Goal: Find specific page/section: Find specific page/section

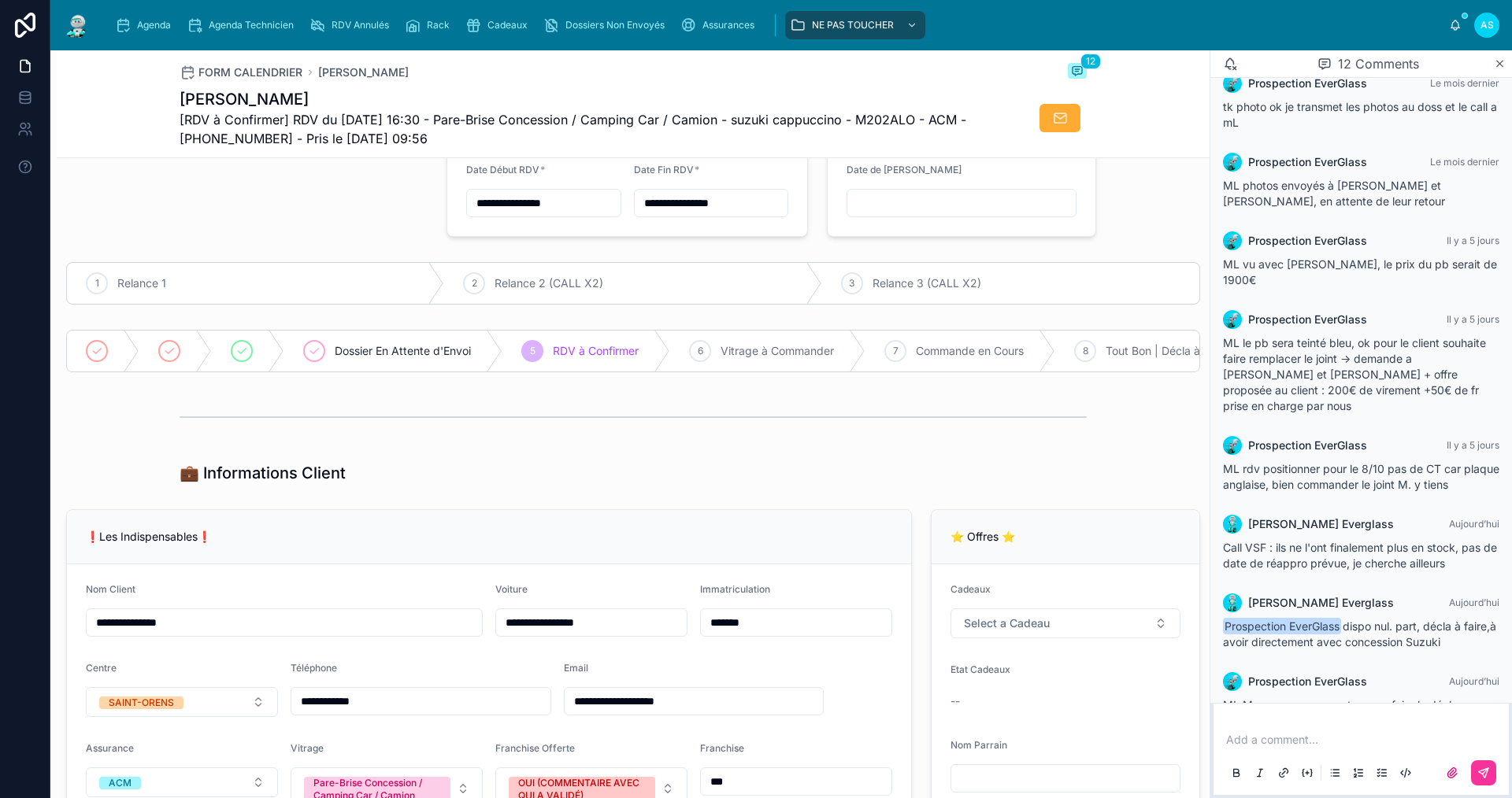
scroll to position [79, 0]
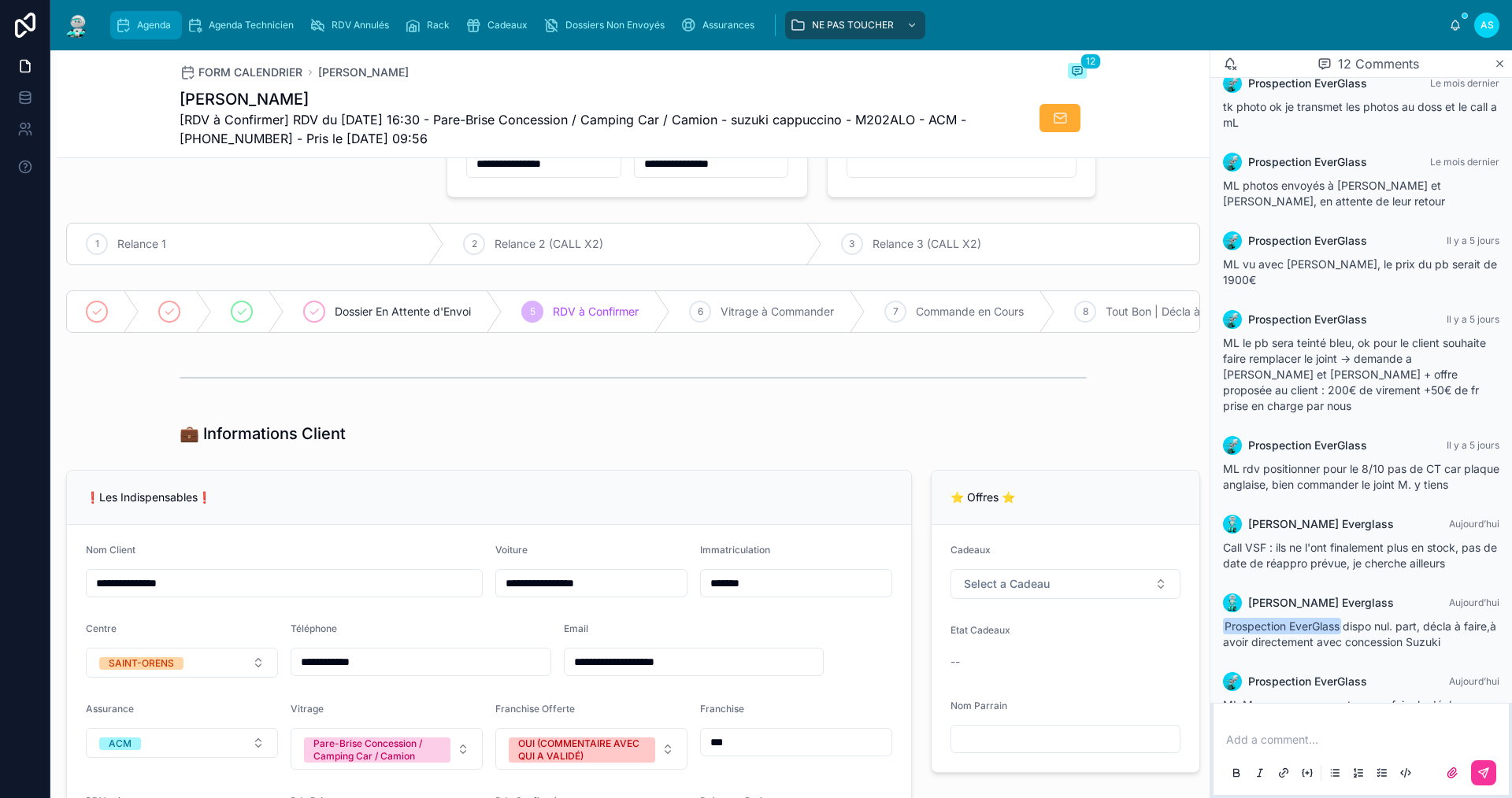
click at [157, 29] on span "Agenda" at bounding box center [154, 24] width 34 height 12
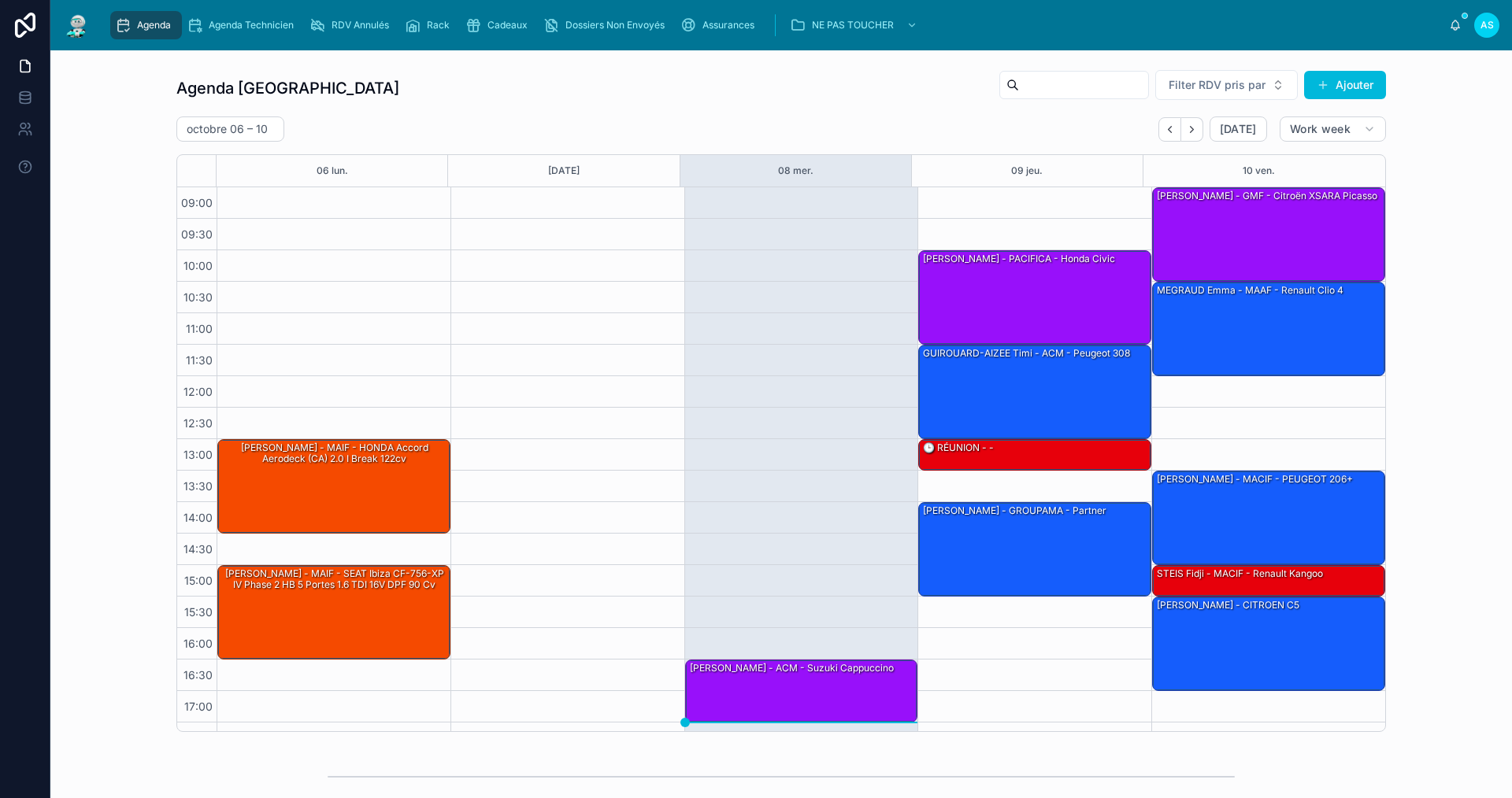
scroll to position [23, 0]
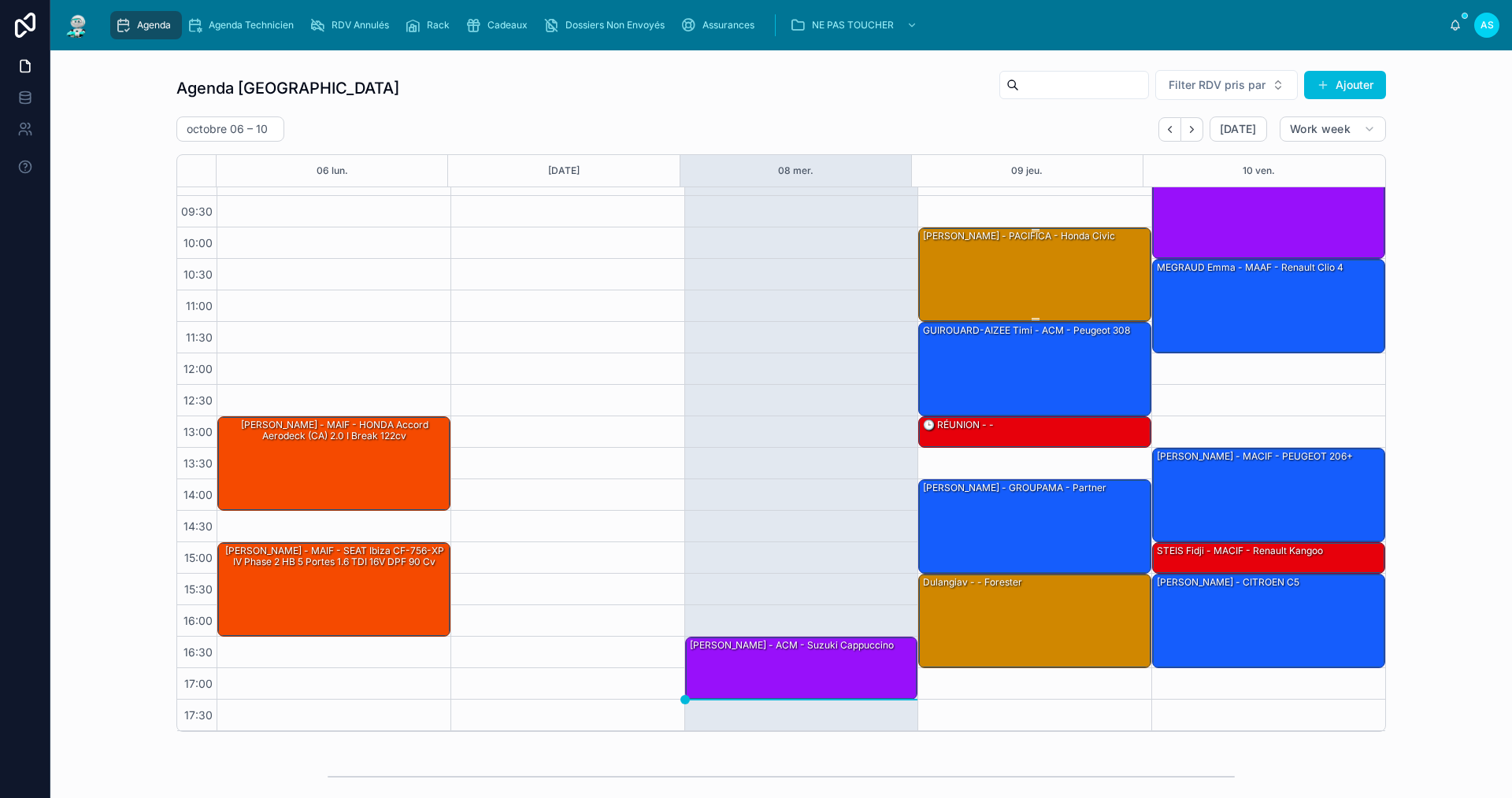
click at [999, 234] on div "[PERSON_NAME] - PACIFICA - honda civic" at bounding box center [1019, 235] width 196 height 14
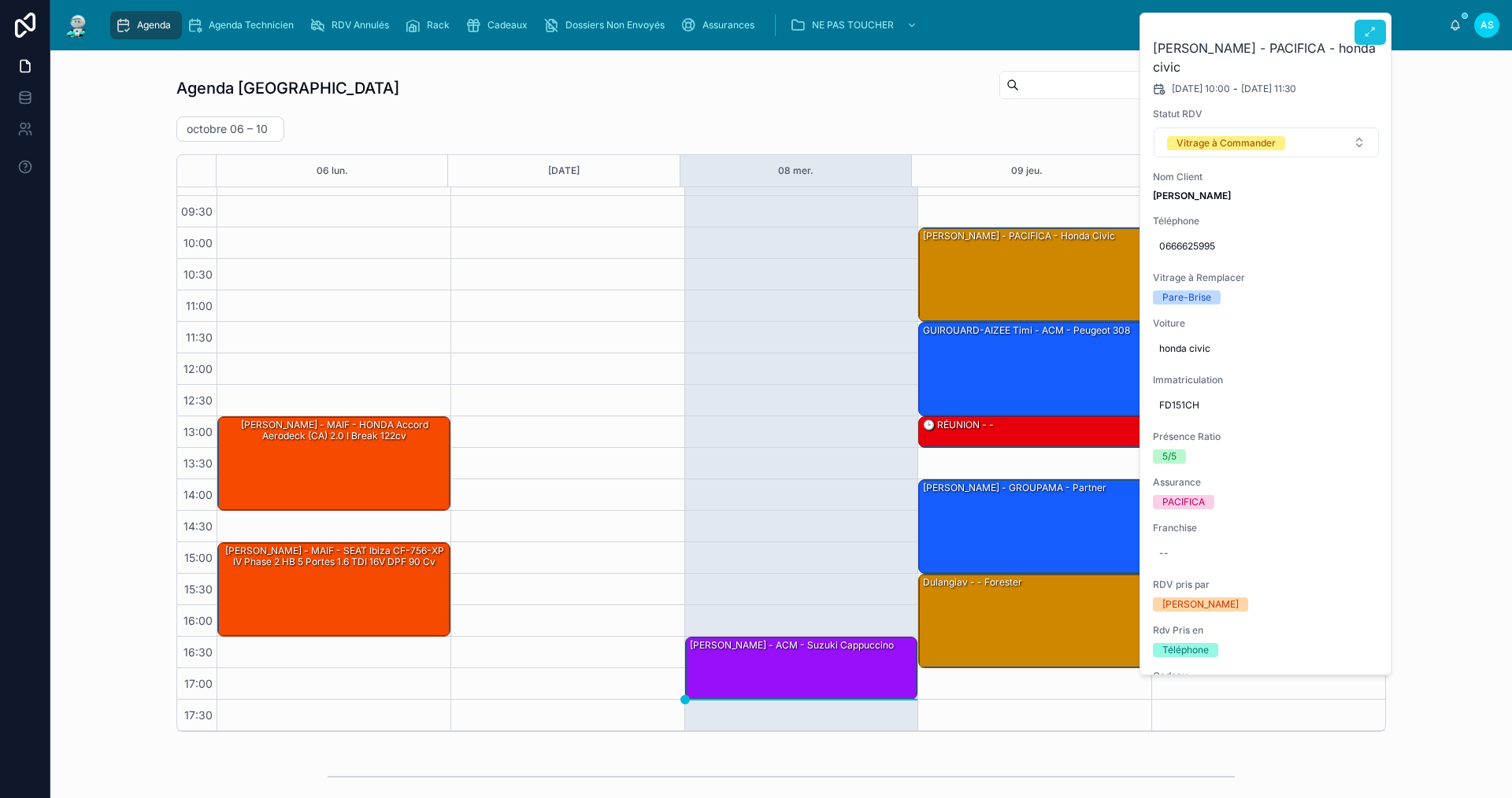
click at [1362, 35] on button at bounding box center [1369, 32] width 31 height 25
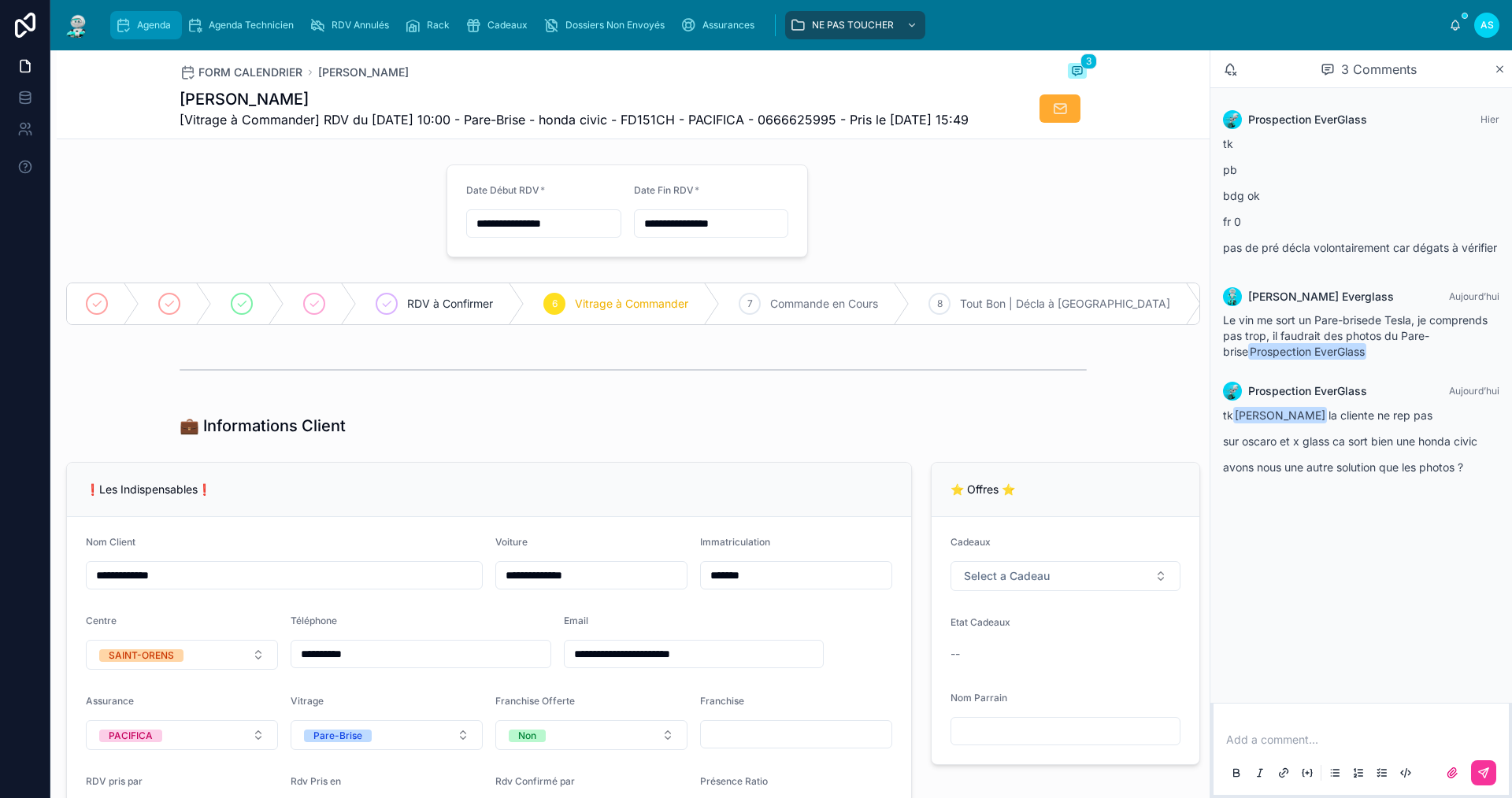
click at [171, 29] on div "Agenda" at bounding box center [146, 24] width 62 height 25
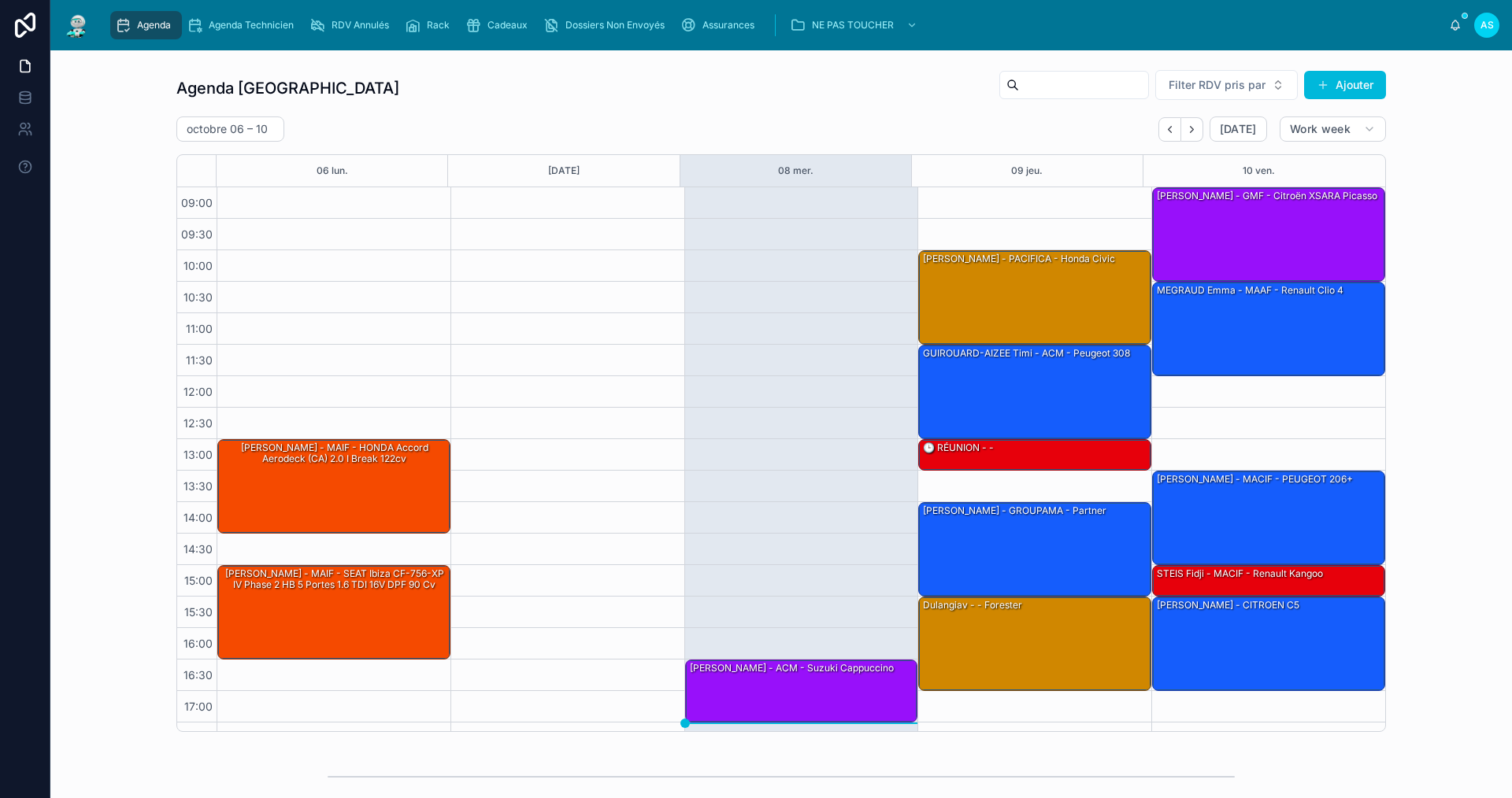
scroll to position [23, 0]
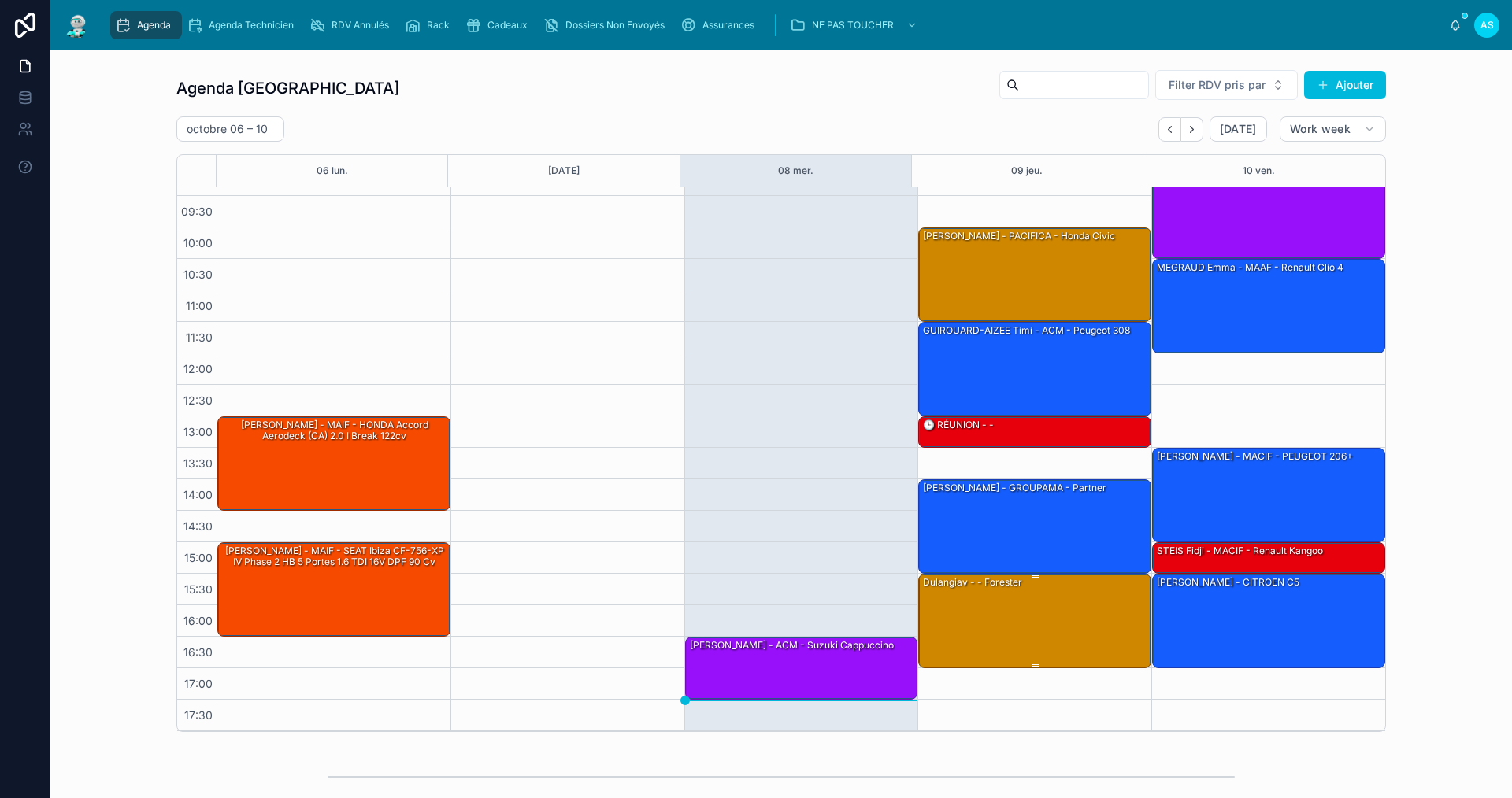
click at [999, 598] on div "Dulangiav - - Forester" at bounding box center [1035, 620] width 229 height 91
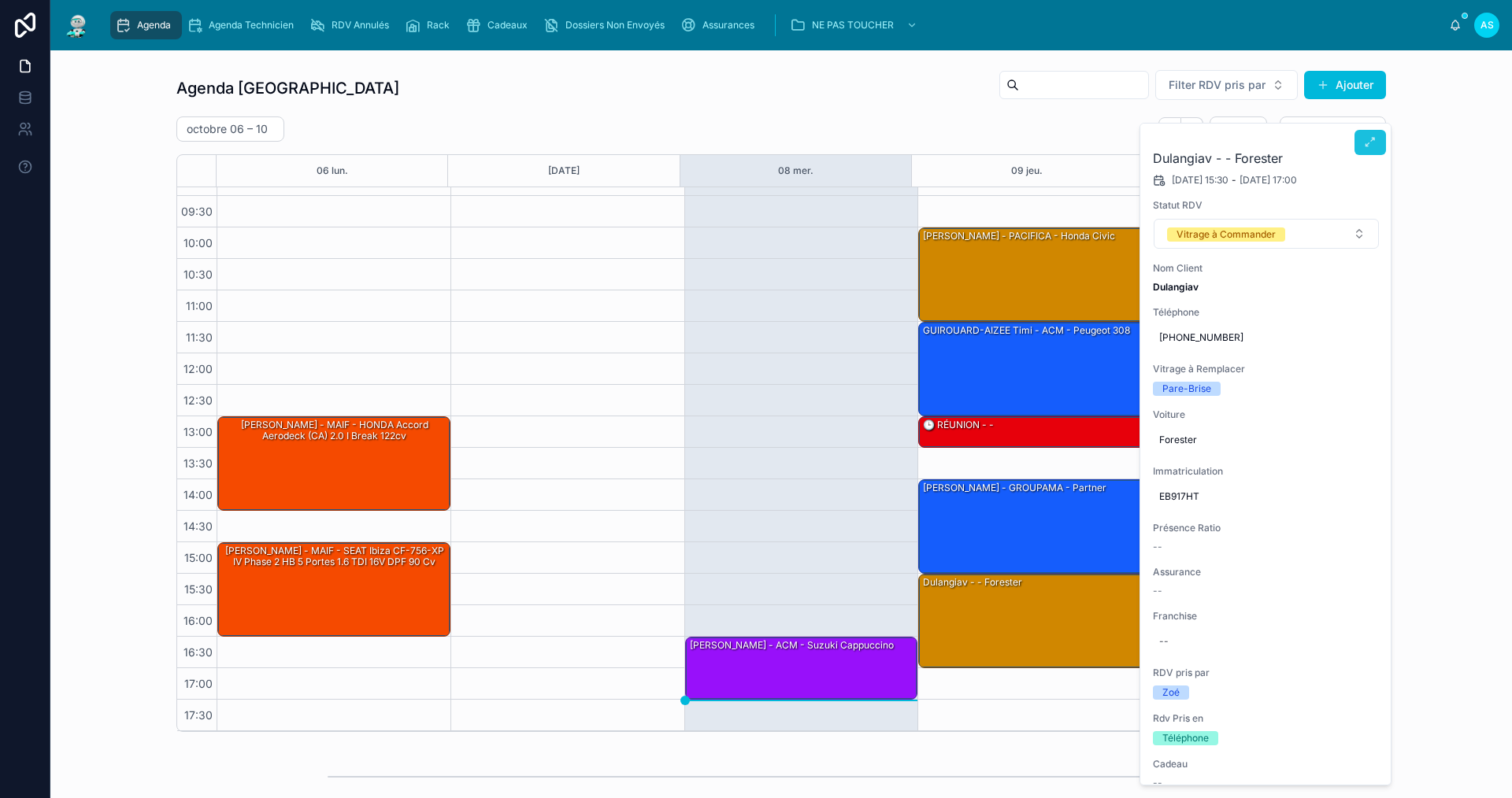
click at [1373, 144] on icon at bounding box center [1369, 142] width 12 height 12
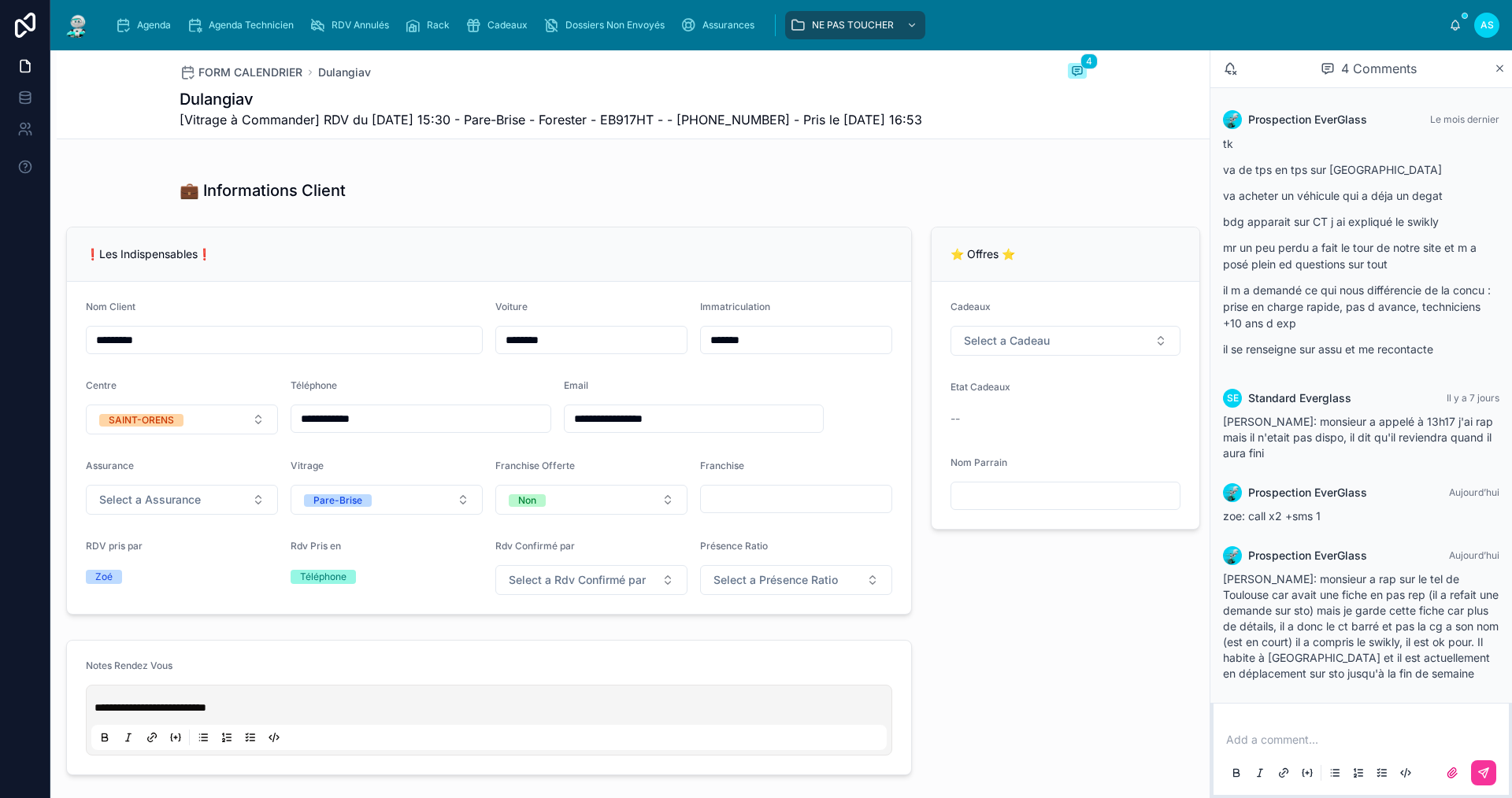
scroll to position [236, 0]
drag, startPoint x: 601, startPoint y: 123, endPoint x: 561, endPoint y: 124, distance: 40.0
click at [557, 124] on span "[Vitrage à Commander] RDV du [DATE] 15:30 - Pare-Brise - Forester - EB917HT - -…" at bounding box center [550, 120] width 742 height 19
drag, startPoint x: 608, startPoint y: 120, endPoint x: 558, endPoint y: 121, distance: 50.0
click at [558, 121] on span "[Vitrage à Commander] RDV du [DATE] 15:30 - Pare-Brise - Forester - EB917HT - -…" at bounding box center [550, 120] width 742 height 19
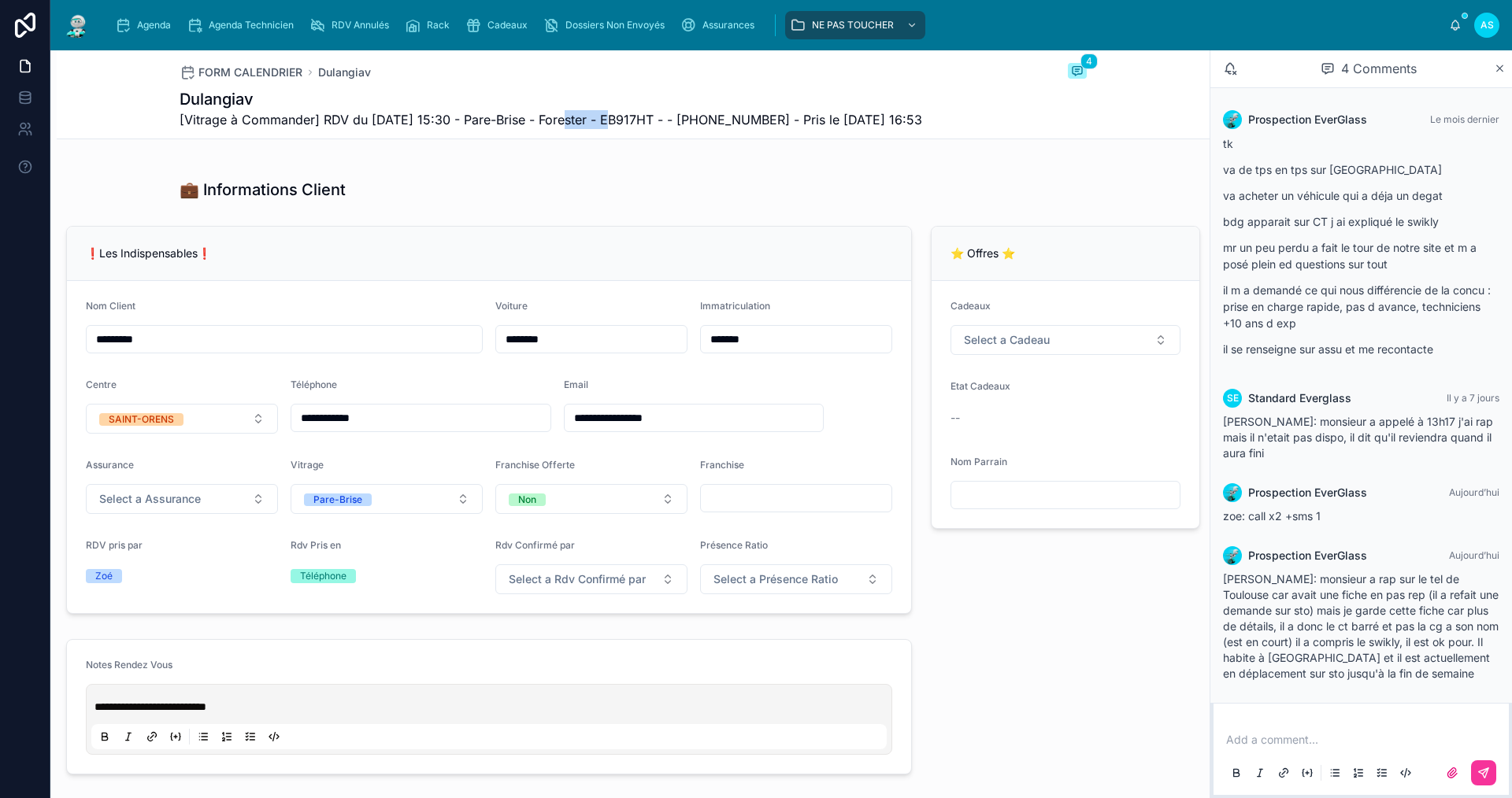
copy span "Forester"
type input "**********"
click at [143, 15] on div "Agenda" at bounding box center [146, 24] width 62 height 25
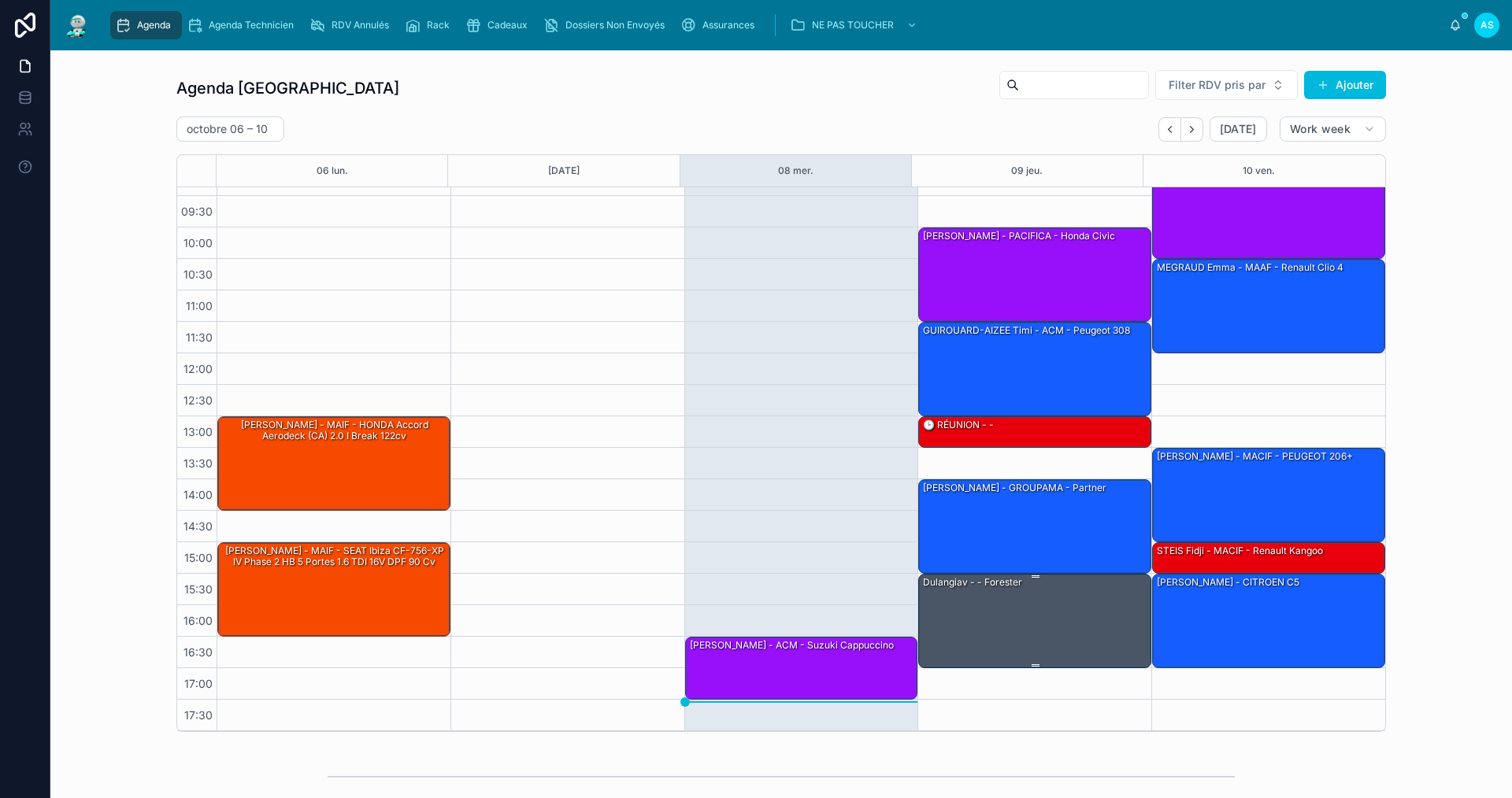
click at [1013, 634] on div "Dulangiav - - Forester" at bounding box center [1035, 620] width 229 height 91
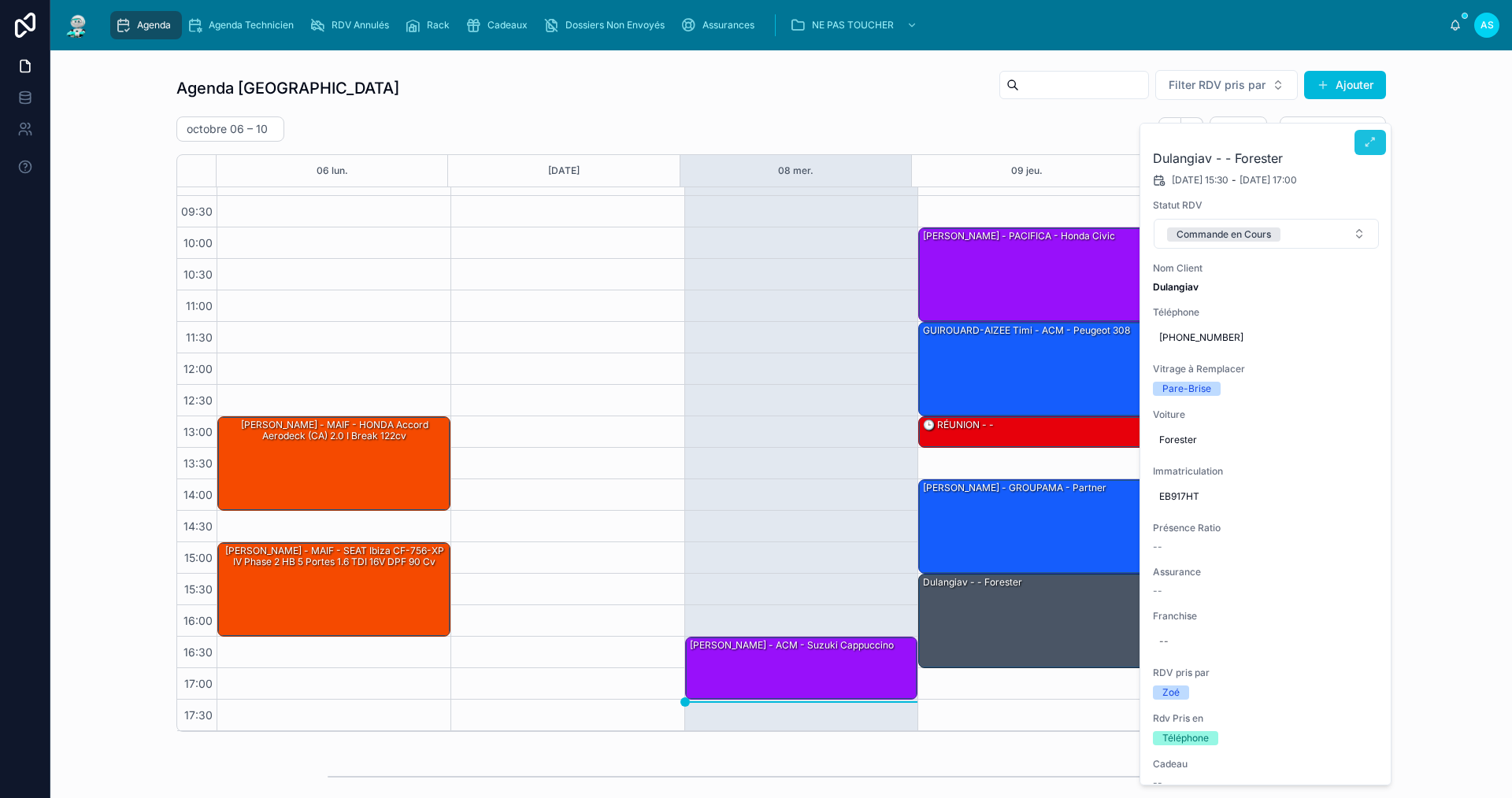
click at [1358, 144] on button at bounding box center [1369, 142] width 31 height 25
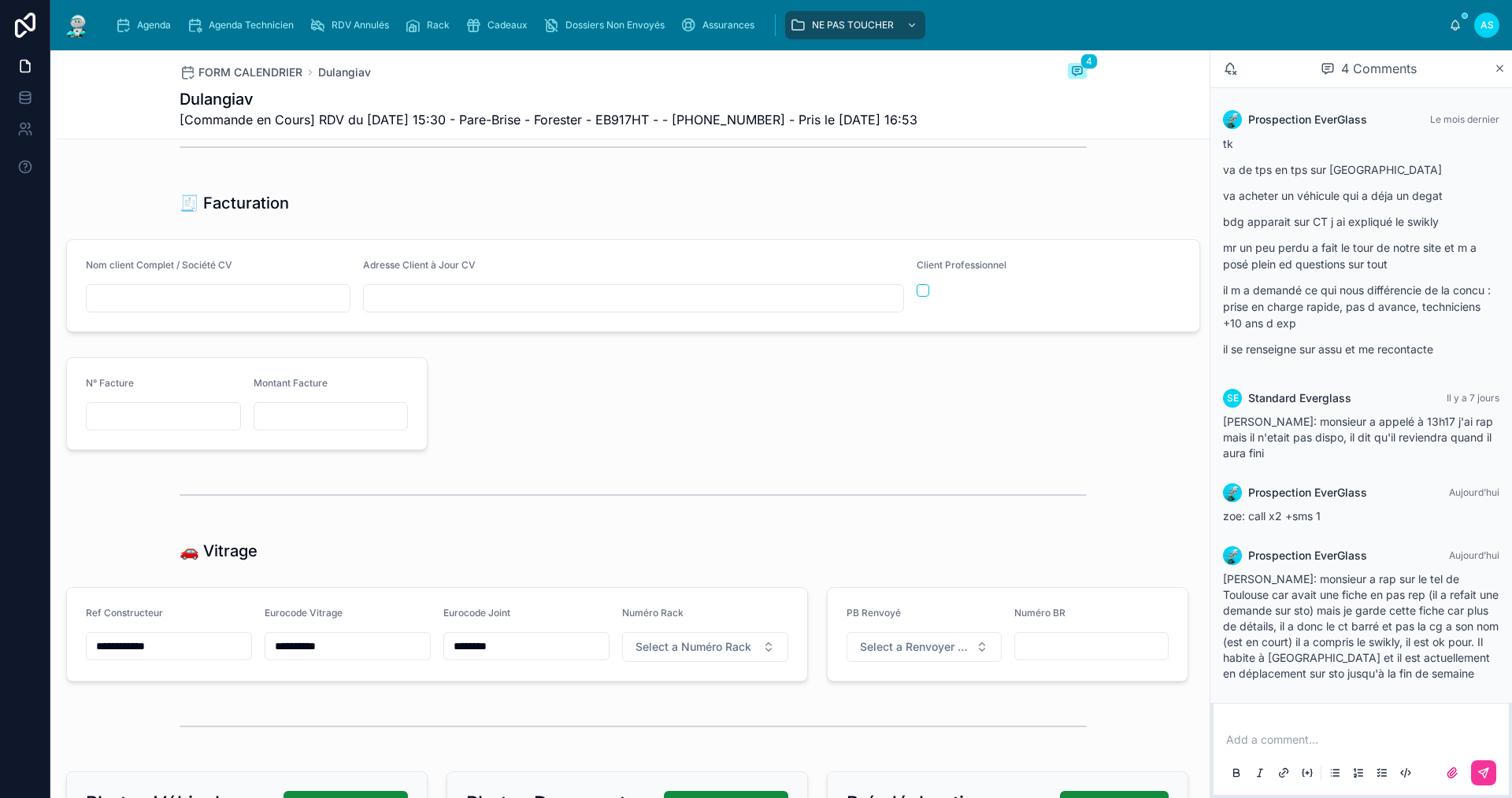
scroll to position [1574, 0]
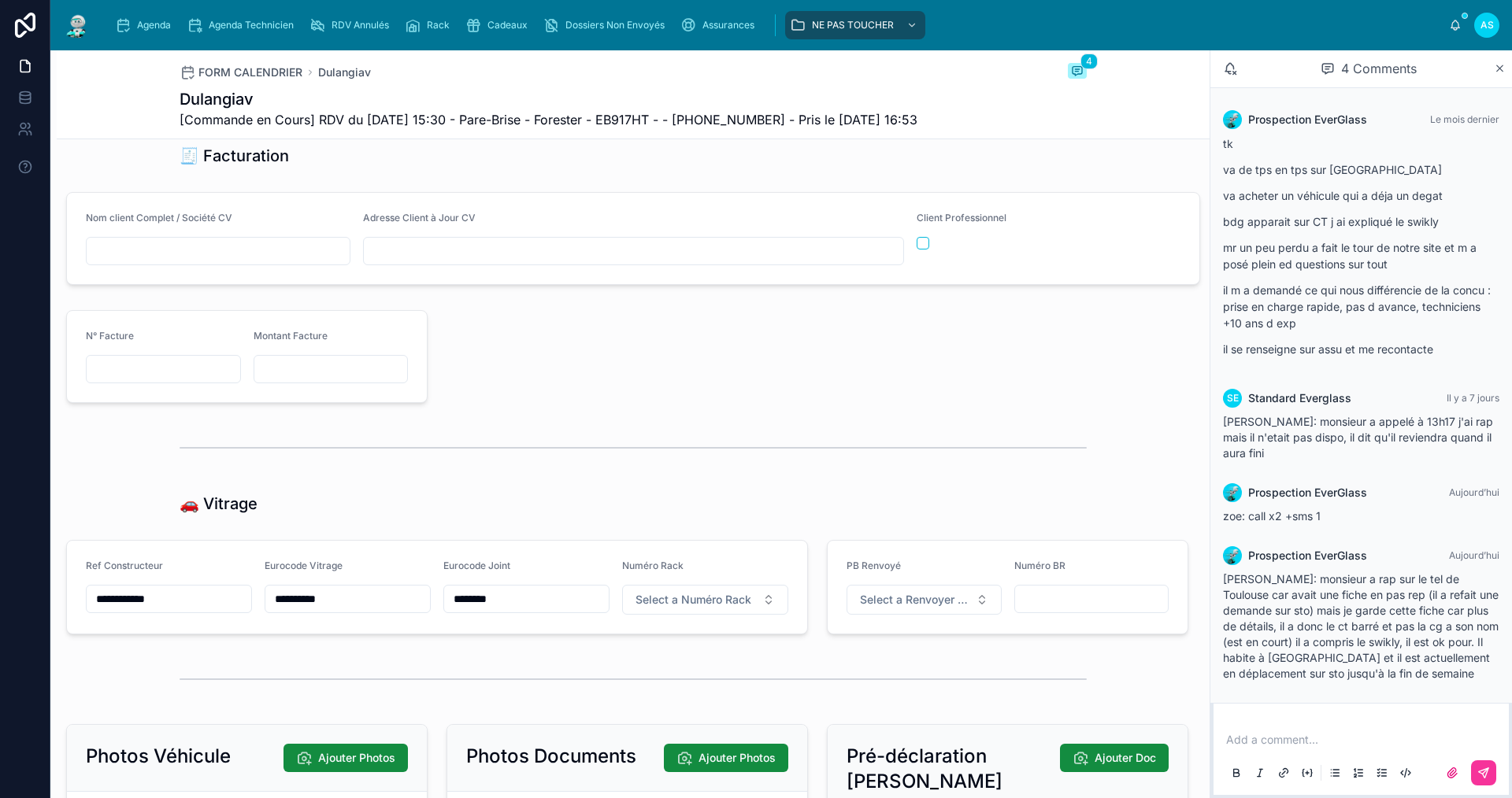
drag, startPoint x: 366, startPoint y: 614, endPoint x: 248, endPoint y: 629, distance: 118.9
click at [248, 629] on form "**********" at bounding box center [437, 587] width 740 height 93
click at [171, 20] on span "Agenda" at bounding box center [154, 24] width 34 height 12
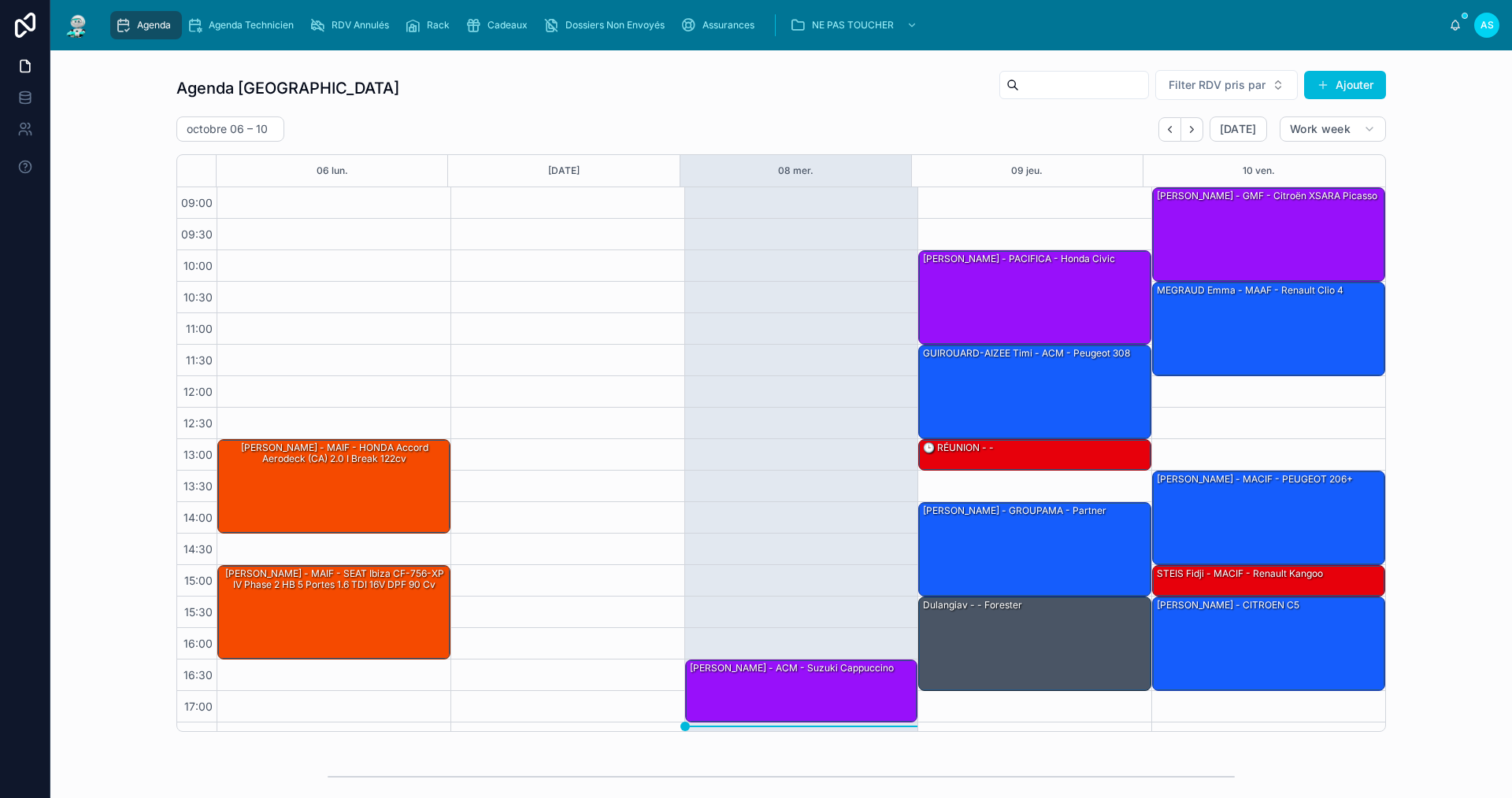
scroll to position [23, 0]
